Goal: Find specific page/section: Find specific page/section

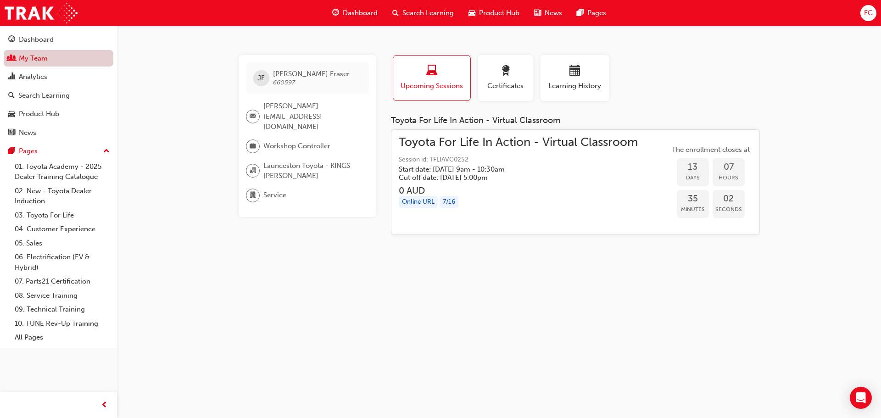
click at [61, 59] on link "My Team" at bounding box center [59, 58] width 110 height 17
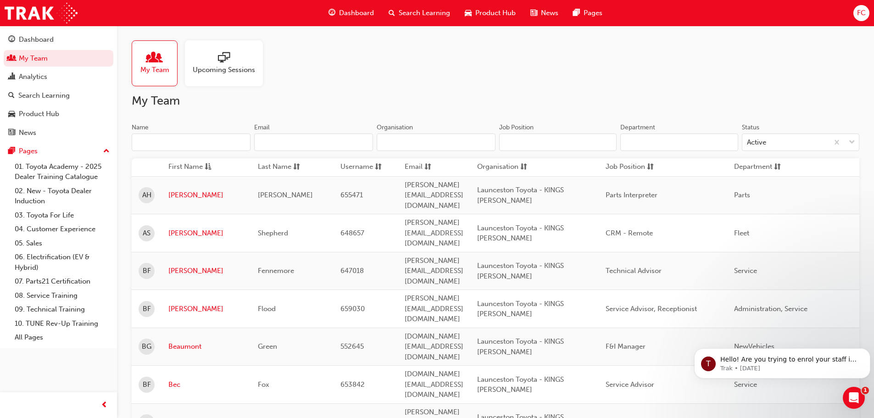
click at [188, 146] on input "Name" at bounding box center [191, 142] width 119 height 17
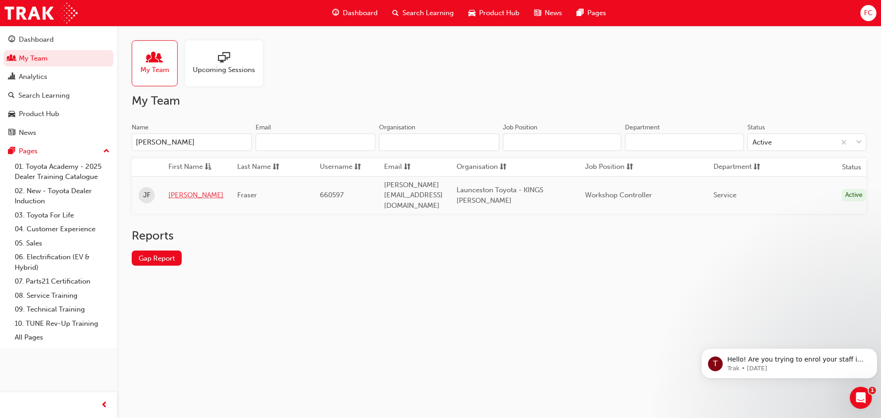
type input "joe"
click at [180, 190] on link "[PERSON_NAME]" at bounding box center [195, 195] width 55 height 11
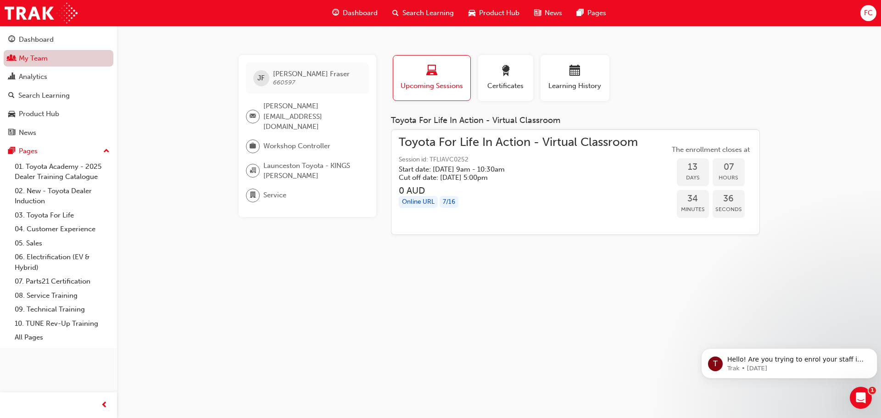
click at [31, 59] on link "My Team" at bounding box center [59, 58] width 110 height 17
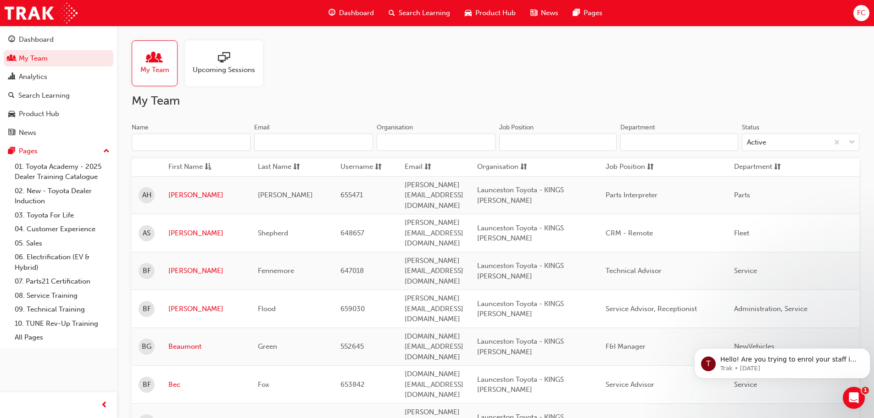
click at [222, 136] on input "Name" at bounding box center [191, 142] width 119 height 17
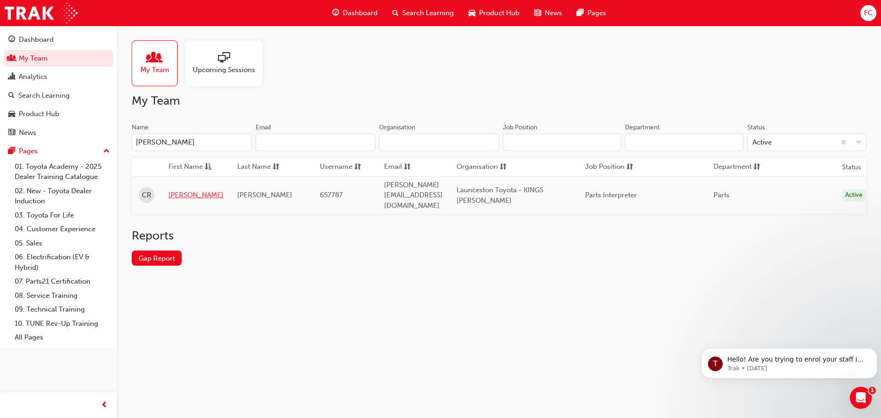
type input "carey"
click at [180, 190] on link "Carey" at bounding box center [195, 195] width 55 height 11
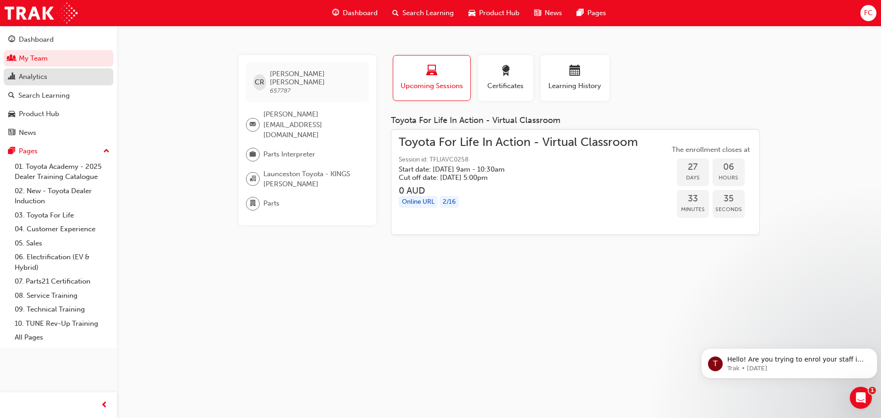
drag, startPoint x: 56, startPoint y: 65, endPoint x: 64, endPoint y: 69, distance: 9.2
click at [56, 65] on link "My Team" at bounding box center [59, 58] width 110 height 17
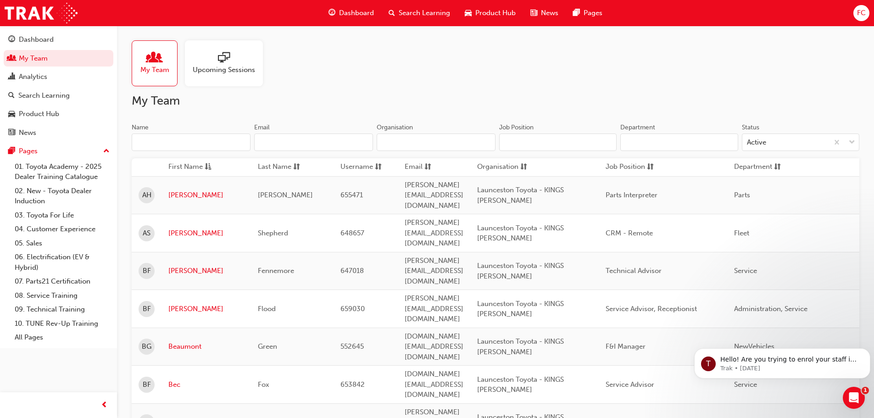
click at [223, 145] on input "Name" at bounding box center [191, 142] width 119 height 17
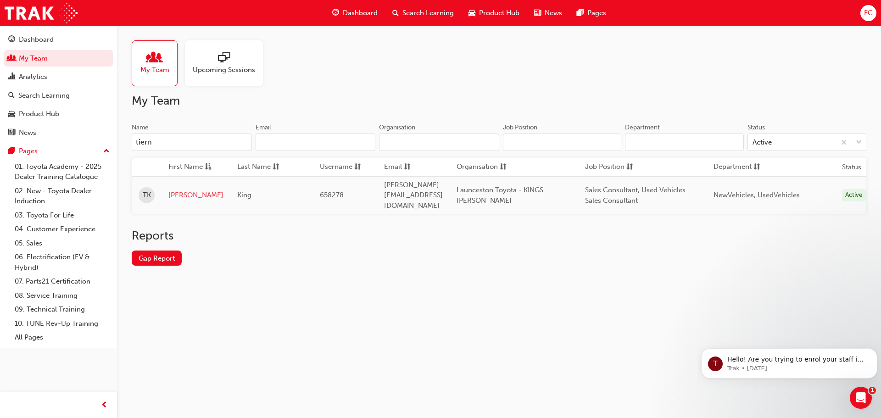
type input "tiern"
click at [186, 192] on link "Tiernan" at bounding box center [195, 195] width 55 height 11
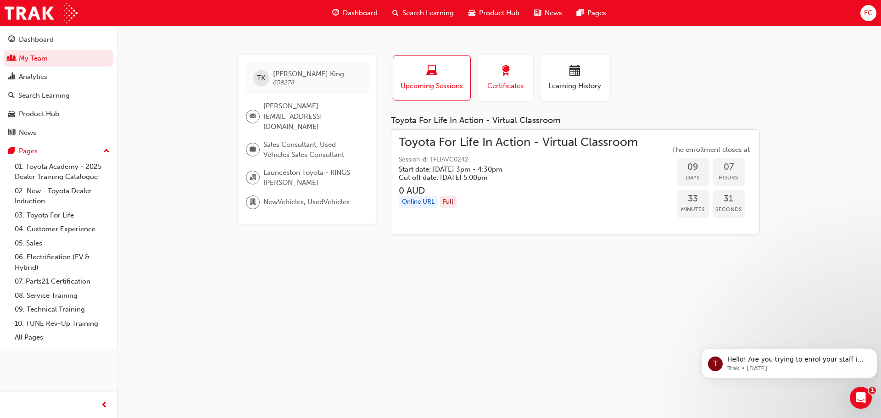
click at [527, 87] on button "Certificates" at bounding box center [505, 78] width 55 height 46
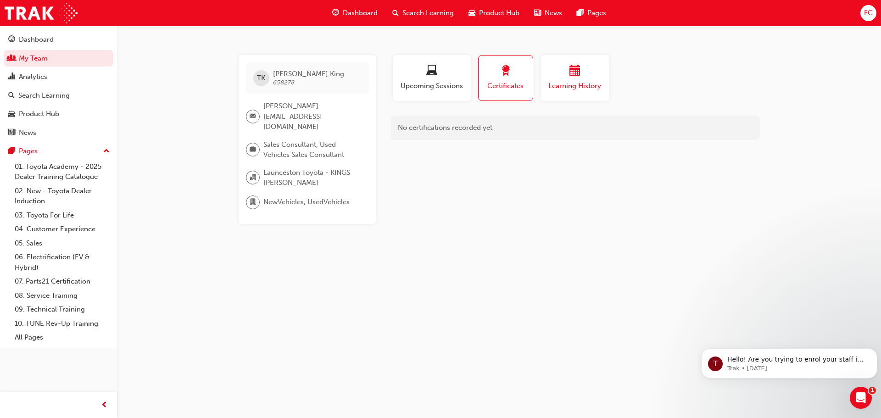
click at [552, 84] on span "Learning History" at bounding box center [575, 86] width 55 height 11
